Goal: Use online tool/utility: Utilize a website feature to perform a specific function

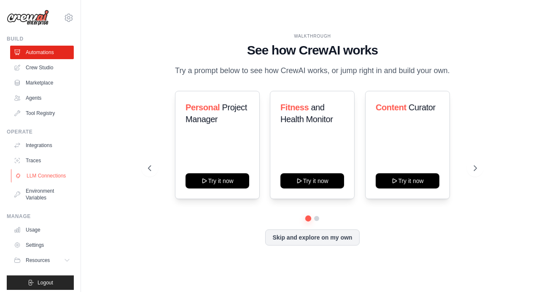
click at [36, 173] on link "LLM Connections" at bounding box center [43, 176] width 64 height 14
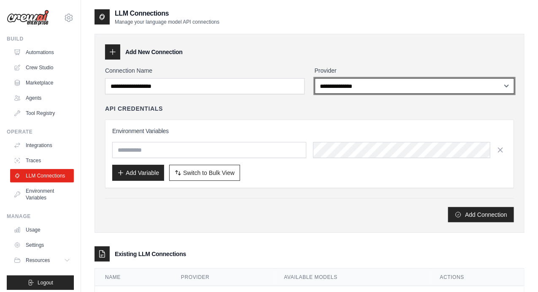
click at [353, 90] on select "**********" at bounding box center [415, 86] width 200 height 16
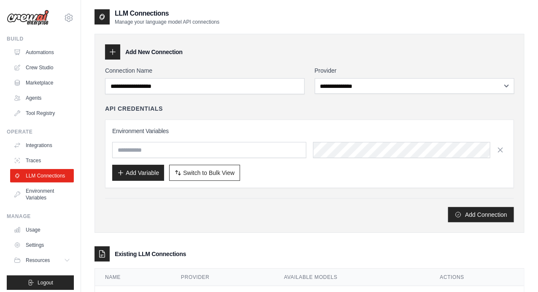
click at [271, 108] on div "API Credentials" at bounding box center [309, 108] width 409 height 8
click at [42, 68] on link "Crew Studio" at bounding box center [43, 68] width 64 height 14
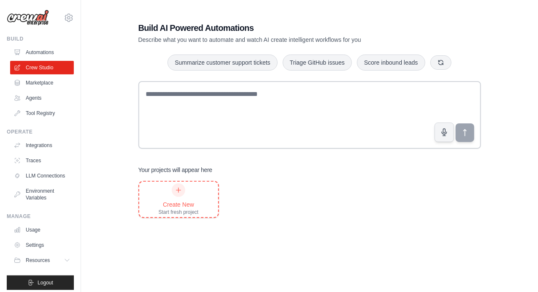
click at [192, 182] on div "Create New Start fresh project" at bounding box center [178, 198] width 79 height 35
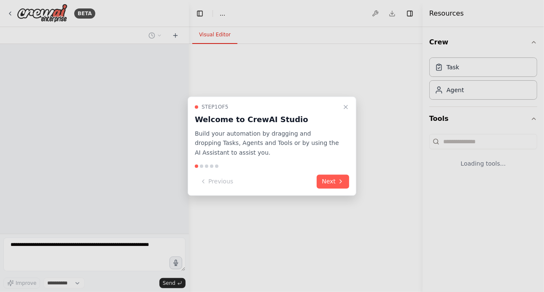
select select "****"
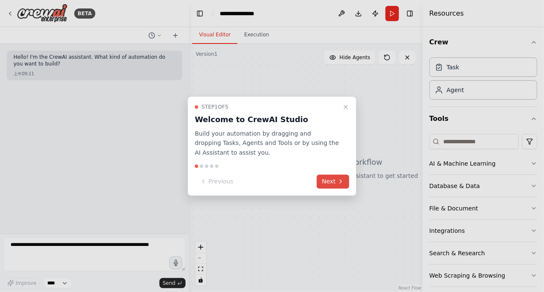
click at [325, 178] on button "Next" at bounding box center [333, 181] width 32 height 14
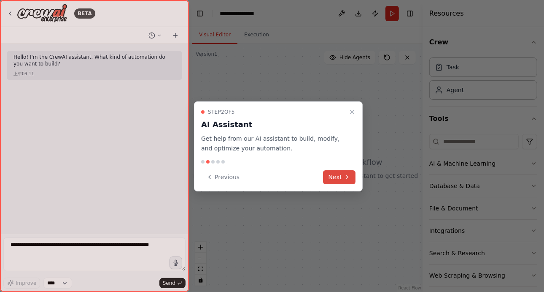
click at [325, 178] on button "Next" at bounding box center [339, 177] width 32 height 14
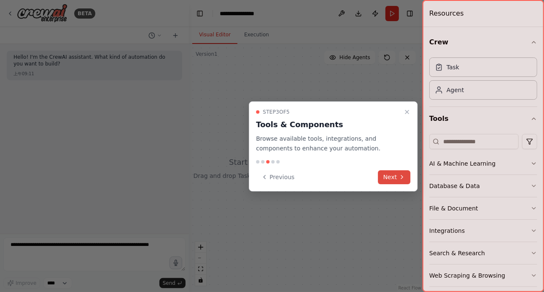
click at [325, 178] on div "Previous Next" at bounding box center [333, 177] width 154 height 14
click at [387, 173] on button "Next" at bounding box center [394, 177] width 32 height 14
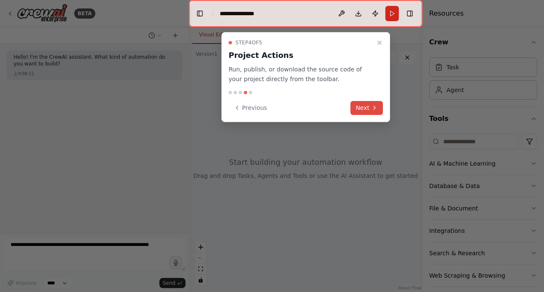
click at [369, 108] on button "Next" at bounding box center [367, 108] width 32 height 14
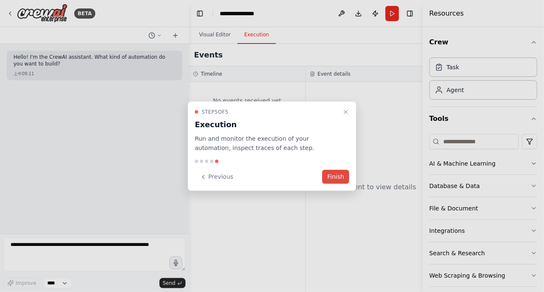
click at [340, 177] on button "Finish" at bounding box center [335, 177] width 27 height 14
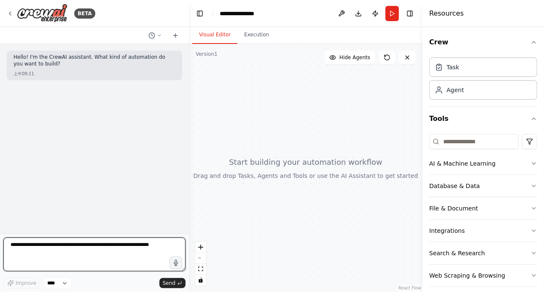
click at [126, 241] on textarea at bounding box center [94, 254] width 182 height 34
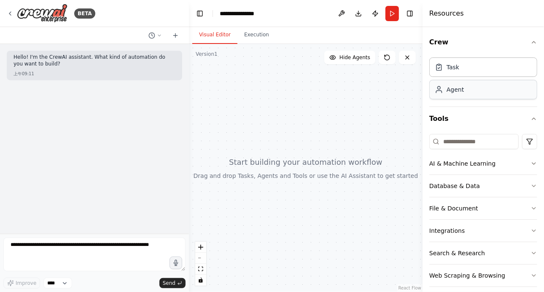
click at [465, 89] on div "Agent" at bounding box center [484, 89] width 108 height 19
click at [353, 60] on span "Hide Agents" at bounding box center [355, 57] width 31 height 7
click at [362, 58] on span "Show Agents" at bounding box center [354, 57] width 33 height 7
drag, startPoint x: 290, startPoint y: 130, endPoint x: 271, endPoint y: 77, distance: 55.9
click at [271, 77] on div at bounding box center [306, 168] width 234 height 248
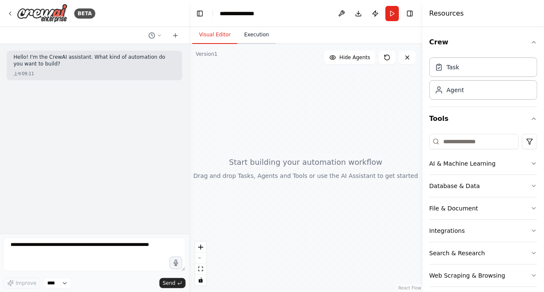
click at [259, 42] on button "Execution" at bounding box center [257, 35] width 38 height 18
click at [217, 33] on button "Visual Editor" at bounding box center [214, 35] width 45 height 18
click at [471, 91] on div "Agent" at bounding box center [484, 89] width 108 height 19
drag, startPoint x: 471, startPoint y: 91, endPoint x: 322, endPoint y: 100, distance: 150.1
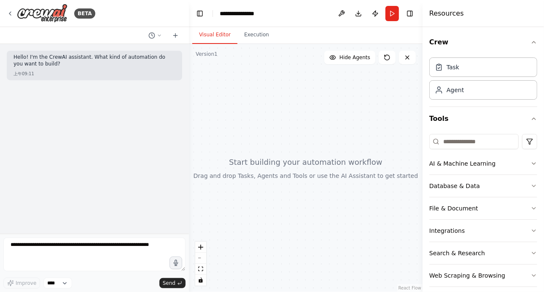
click at [322, 100] on div "**********" at bounding box center [272, 146] width 544 height 292
click at [10, 15] on icon at bounding box center [10, 13] width 7 height 7
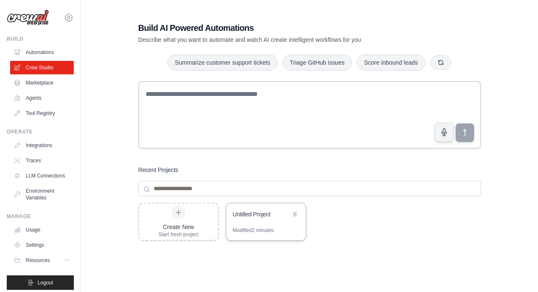
click at [271, 223] on div "Untitled Project" at bounding box center [266, 215] width 80 height 24
click at [35, 100] on link "Agents" at bounding box center [43, 98] width 64 height 14
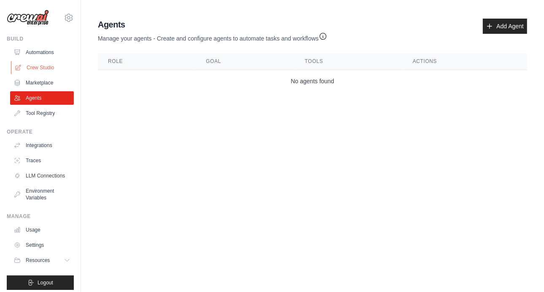
click at [35, 67] on link "Crew Studio" at bounding box center [43, 68] width 64 height 14
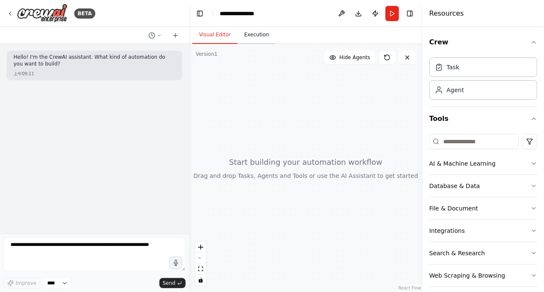
click at [258, 43] on button "Execution" at bounding box center [257, 35] width 38 height 18
click at [215, 32] on button "Visual Editor" at bounding box center [214, 35] width 45 height 18
click at [439, 84] on div "Agent" at bounding box center [484, 89] width 108 height 19
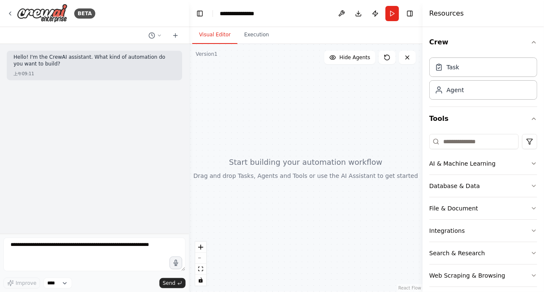
drag, startPoint x: 439, startPoint y: 84, endPoint x: 251, endPoint y: 117, distance: 191.0
click at [251, 117] on div "**********" at bounding box center [272, 146] width 544 height 292
click at [435, 89] on div "Agent" at bounding box center [484, 89] width 108 height 19
click at [441, 91] on icon at bounding box center [438, 92] width 5 height 2
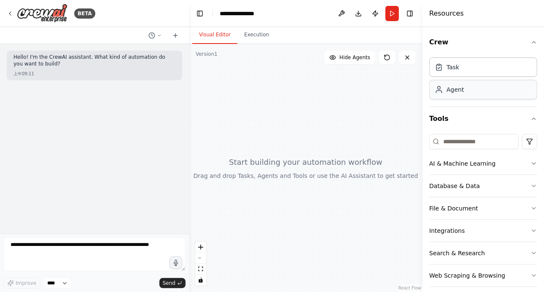
click at [441, 91] on icon at bounding box center [438, 92] width 5 height 2
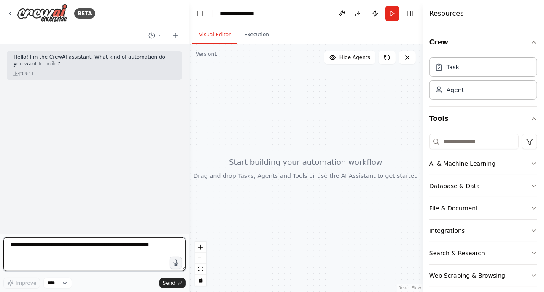
click at [159, 250] on textarea at bounding box center [94, 254] width 182 height 34
type textarea "**********"
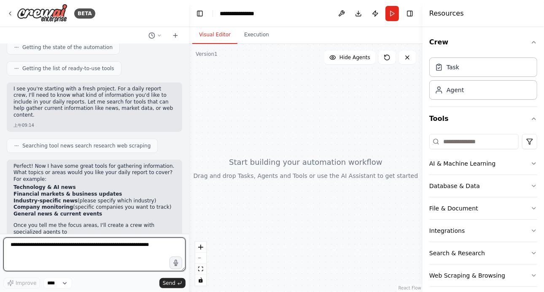
scroll to position [141, 0]
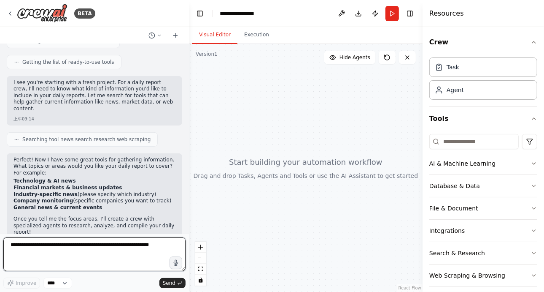
drag, startPoint x: 162, startPoint y: 245, endPoint x: 151, endPoint y: 246, distance: 11.0
click at [151, 246] on textarea at bounding box center [94, 254] width 182 height 34
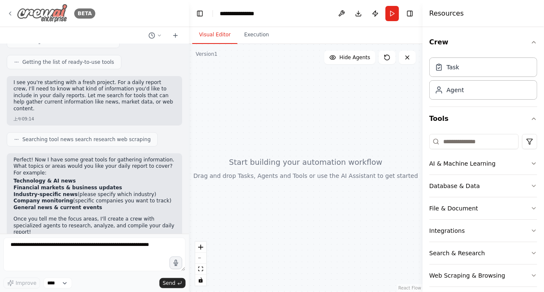
click at [7, 16] on icon at bounding box center [10, 13] width 7 height 7
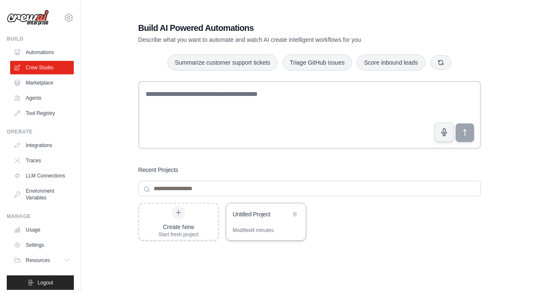
click at [257, 223] on div "Untitled Project" at bounding box center [266, 215] width 80 height 24
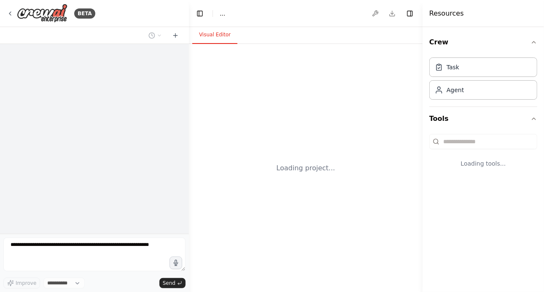
select select "****"
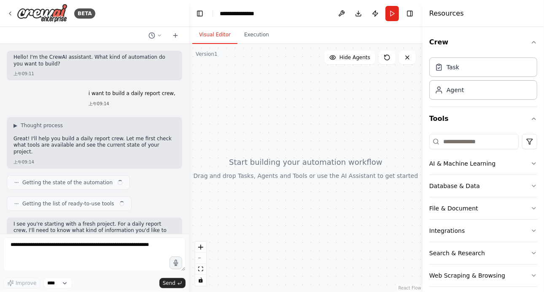
scroll to position [141, 0]
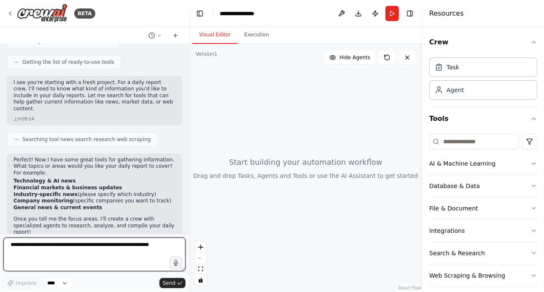
click at [146, 245] on textarea at bounding box center [94, 254] width 182 height 34
type textarea "*"
paste textarea "**********"
type textarea "**********"
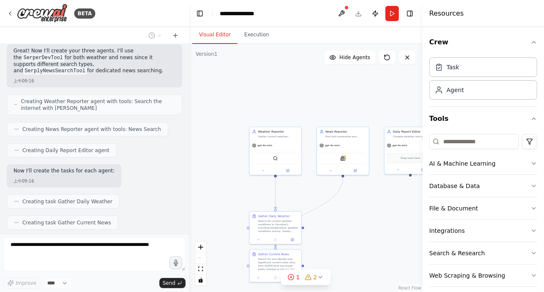
scroll to position [614, 0]
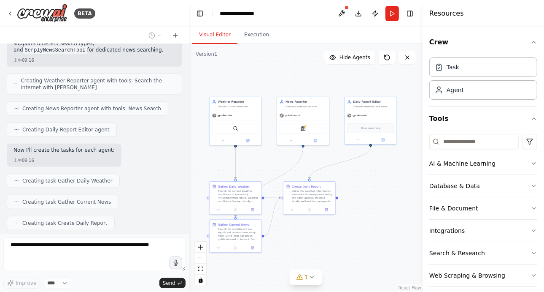
drag, startPoint x: 265, startPoint y: 92, endPoint x: 224, endPoint y: 62, distance: 50.0
click at [224, 62] on div ".deletable-edge-delete-btn { width: 20px; height: 20px; border: 0px solid #ffff…" at bounding box center [306, 168] width 234 height 248
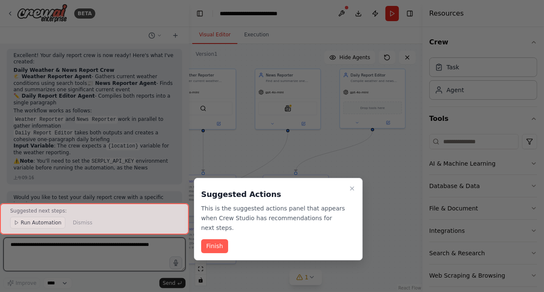
scroll to position [916, 0]
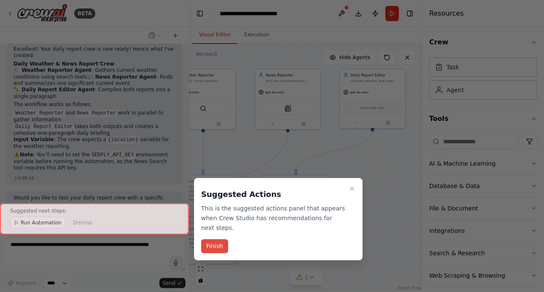
click at [218, 247] on button "Finish" at bounding box center [214, 246] width 27 height 14
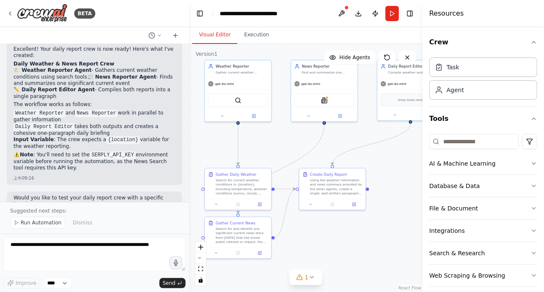
drag, startPoint x: 236, startPoint y: 125, endPoint x: 279, endPoint y: 136, distance: 44.4
click at [279, 136] on div ".deletable-edge-delete-btn { width: 20px; height: 20px; border: 0px solid #ffff…" at bounding box center [306, 168] width 234 height 248
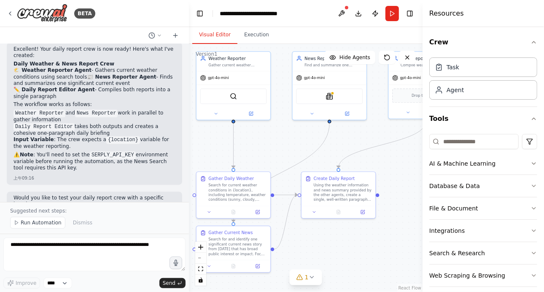
click at [123, 20] on div "BETA" at bounding box center [94, 13] width 189 height 27
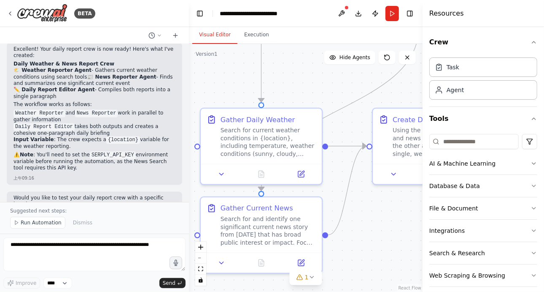
drag, startPoint x: 249, startPoint y: 140, endPoint x: 322, endPoint y: 81, distance: 93.9
click at [322, 81] on div ".deletable-edge-delete-btn { width: 20px; height: 20px; border: 0px solid #ffff…" at bounding box center [306, 168] width 234 height 248
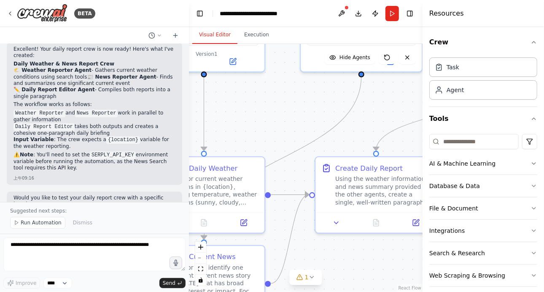
drag, startPoint x: 335, startPoint y: 89, endPoint x: 276, endPoint y: 138, distance: 76.1
click at [276, 138] on div ".deletable-edge-delete-btn { width: 20px; height: 20px; border: 0px solid #ffff…" at bounding box center [306, 168] width 234 height 248
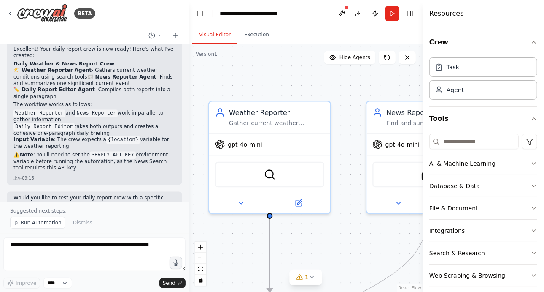
drag, startPoint x: 271, startPoint y: 142, endPoint x: 340, endPoint y: 269, distance: 144.3
click at [340, 269] on div ".deletable-edge-delete-btn { width: 20px; height: 20px; border: 0px solid #ffff…" at bounding box center [306, 168] width 234 height 248
click at [315, 143] on div "gpt-4o-mini" at bounding box center [269, 143] width 121 height 22
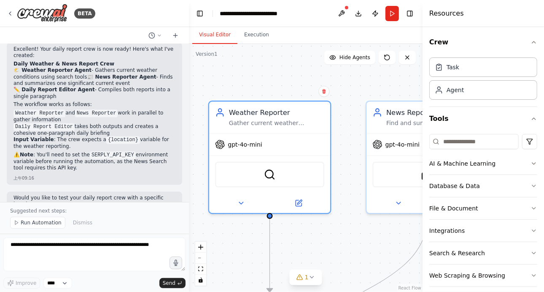
click at [360, 162] on div ".deletable-edge-delete-btn { width: 20px; height: 20px; border: 0px solid #ffff…" at bounding box center [306, 168] width 234 height 248
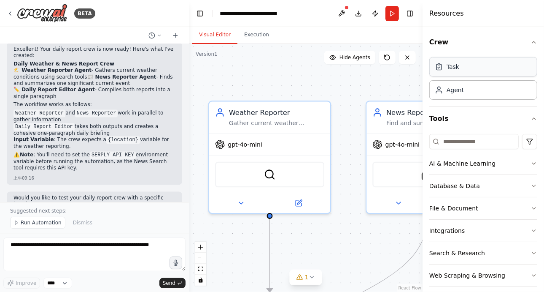
click at [454, 69] on div "Task" at bounding box center [453, 66] width 13 height 8
click at [457, 94] on div "Agent" at bounding box center [484, 89] width 108 height 19
click at [465, 54] on div "Task Agent" at bounding box center [484, 77] width 108 height 46
click at [533, 44] on div "Crew Task Agent Tools AI & Machine Learning Database & Data File & Document Int…" at bounding box center [484, 159] width 122 height 265
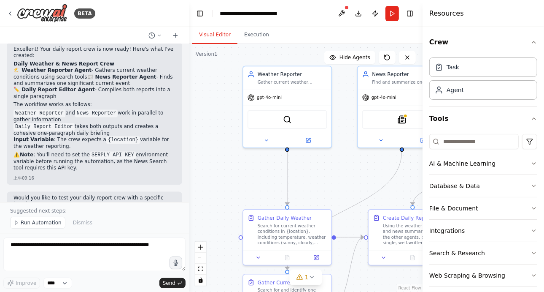
drag, startPoint x: 353, startPoint y: 199, endPoint x: 339, endPoint y: 152, distance: 49.1
click at [339, 152] on div ".deletable-edge-delete-btn { width: 20px; height: 20px; border: 0px solid #ffff…" at bounding box center [306, 168] width 234 height 248
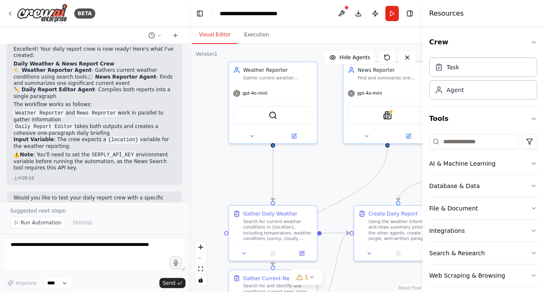
drag, startPoint x: 339, startPoint y: 152, endPoint x: 321, endPoint y: 154, distance: 18.7
click at [321, 154] on div ".deletable-edge-delete-btn { width: 20px; height: 20px; border: 0px solid #ffff…" at bounding box center [306, 168] width 234 height 248
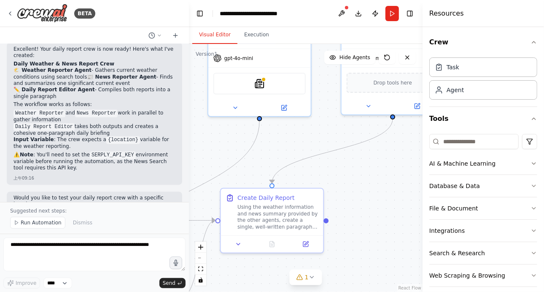
drag, startPoint x: 321, startPoint y: 154, endPoint x: 187, endPoint y: 123, distance: 137.7
click at [187, 123] on div "BETA Hello! I'm the CrewAI assistant. What kind of automation do you want to bu…" at bounding box center [272, 146] width 544 height 292
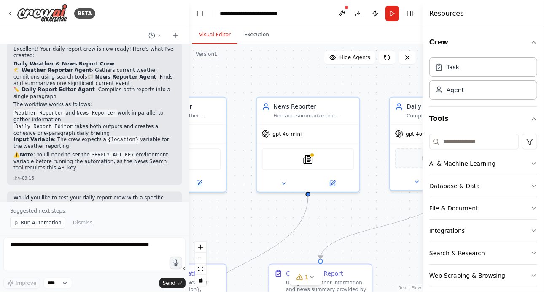
drag, startPoint x: 372, startPoint y: 163, endPoint x: 423, endPoint y: 238, distance: 90.6
click at [423, 238] on div "BETA Hello! I'm the CrewAI assistant. What kind of automation do you want to bu…" at bounding box center [272, 146] width 544 height 292
click at [323, 157] on div "SerplyNewsSearchTool" at bounding box center [308, 157] width 92 height 22
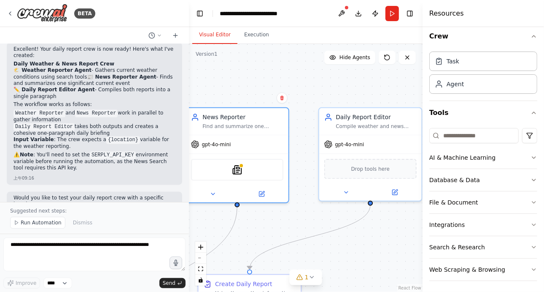
drag, startPoint x: 374, startPoint y: 219, endPoint x: 303, endPoint y: 229, distance: 71.3
click at [303, 229] on div ".deletable-edge-delete-btn { width: 20px; height: 20px; border: 0px solid #ffff…" at bounding box center [306, 168] width 234 height 248
